Goal: Find specific page/section: Find specific page/section

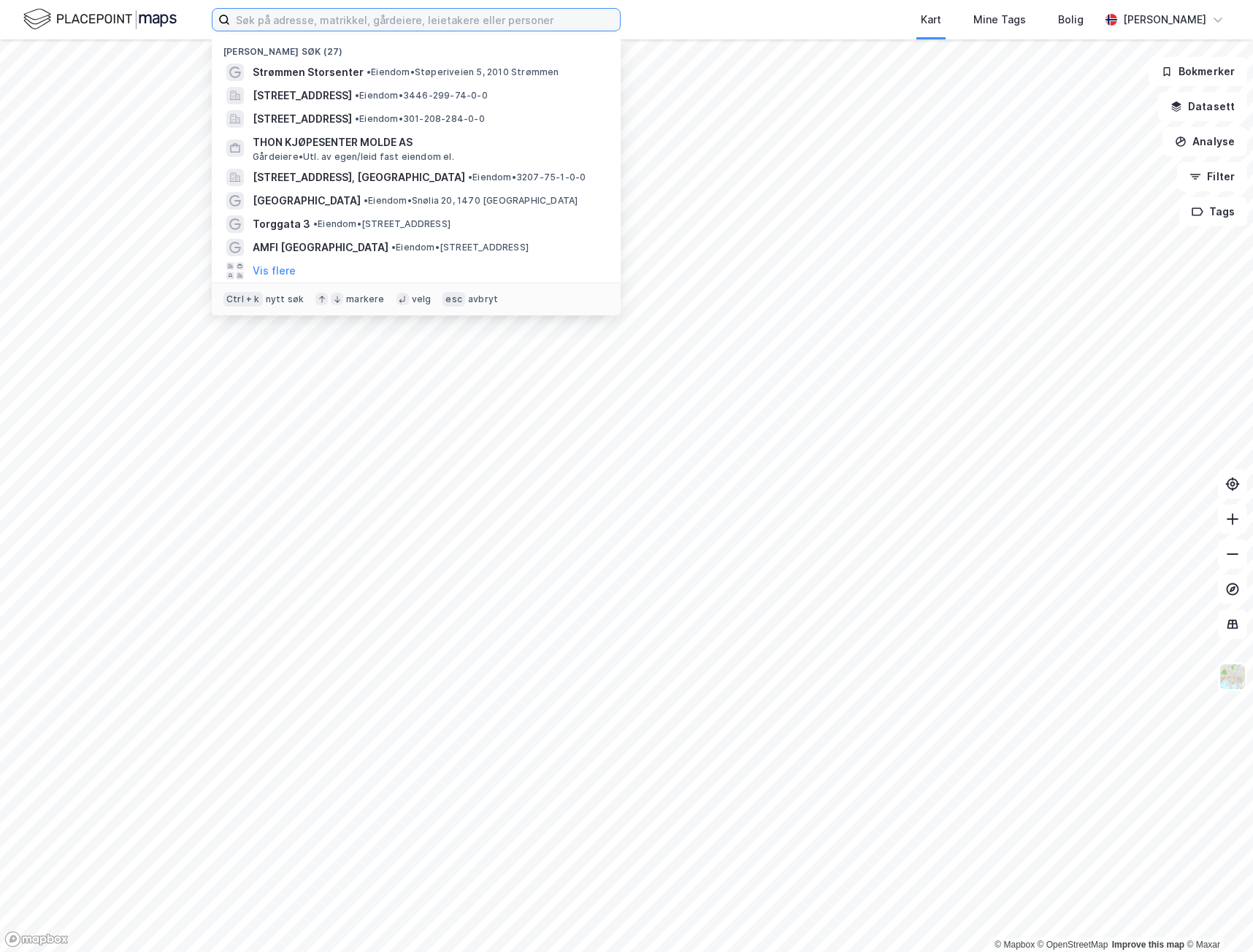
click at [278, 20] on input at bounding box center [425, 19] width 389 height 22
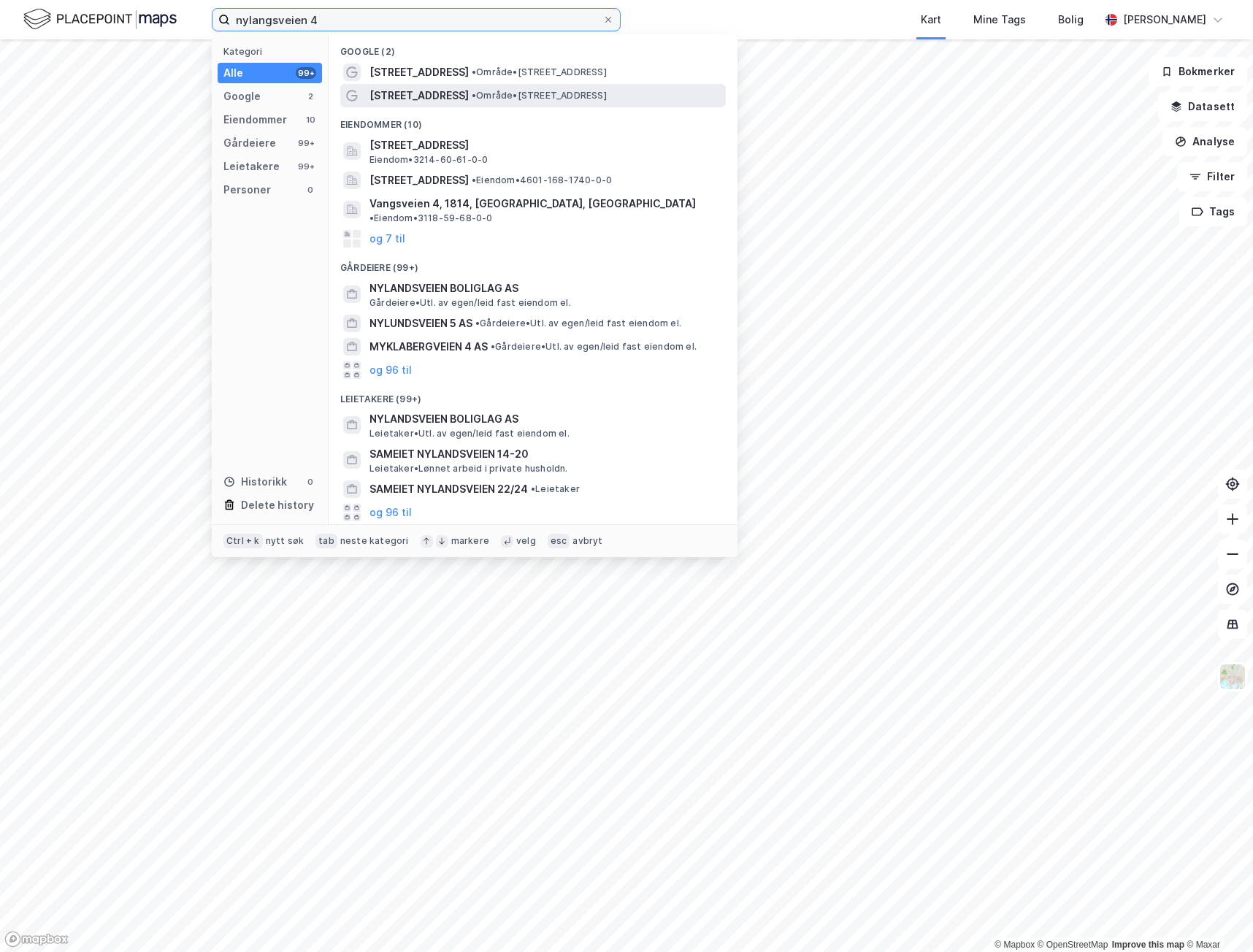
type input "nylangsveien 4"
click at [461, 89] on div "[STREET_ADDRESS] • Område • [STREET_ADDRESS]" at bounding box center [546, 95] width 353 height 17
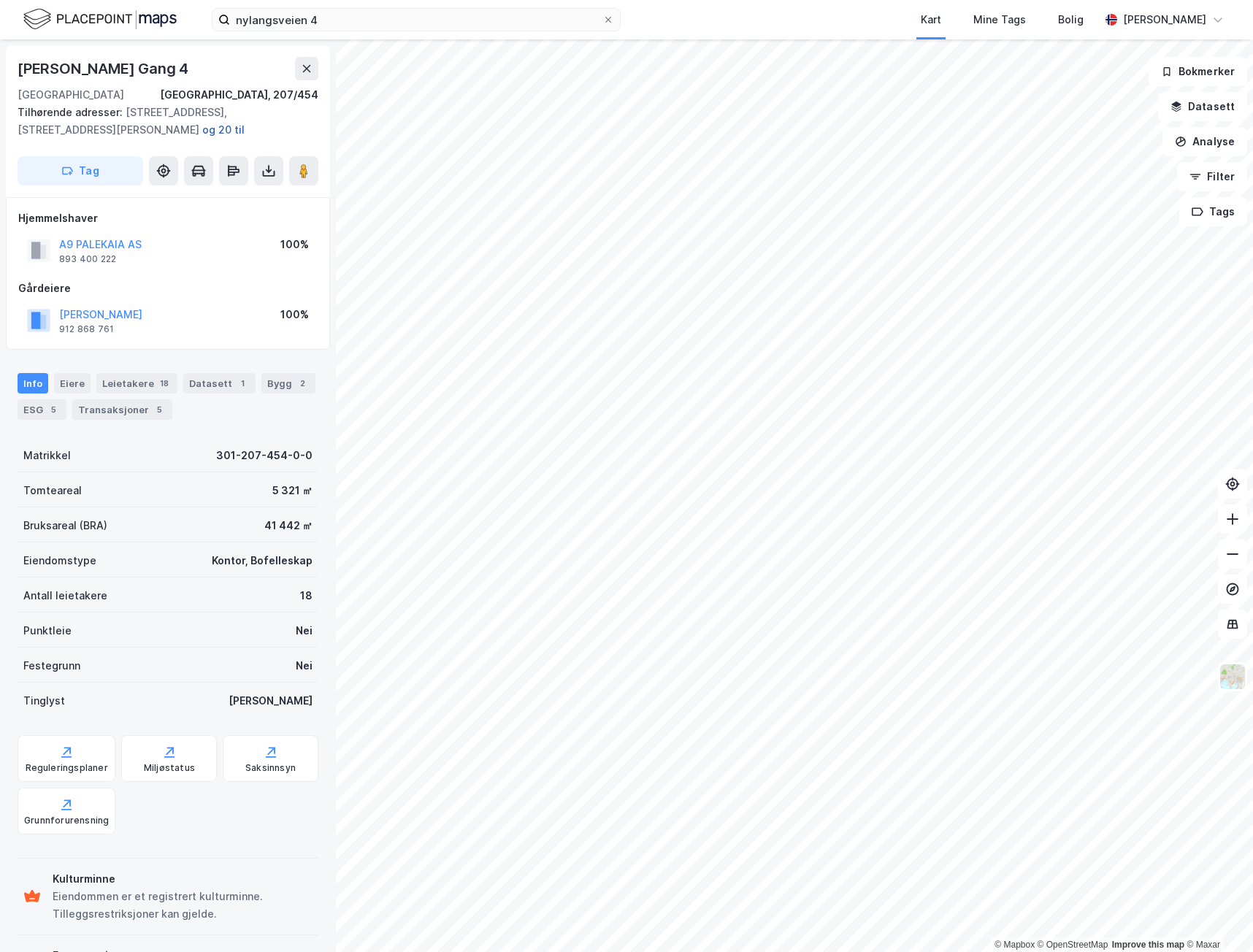
click at [0, 0] on button "og 20 til" at bounding box center [0, 0] width 0 height 0
